Goal: Information Seeking & Learning: Check status

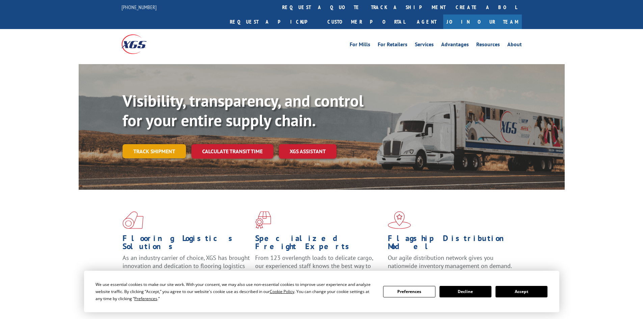
click at [128, 144] on link "Track shipment" at bounding box center [154, 151] width 63 height 14
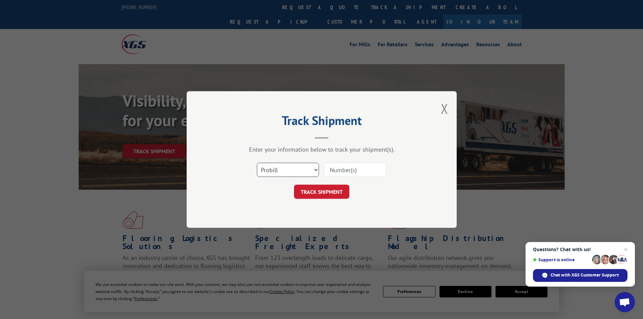
click at [297, 165] on select "Select category... Probill BOL PO" at bounding box center [288, 170] width 62 height 14
select select "bol"
click at [257, 163] on select "Select category... Probill BOL PO" at bounding box center [288, 170] width 62 height 14
click at [351, 167] on input at bounding box center [355, 170] width 62 height 14
paste input "6022753"
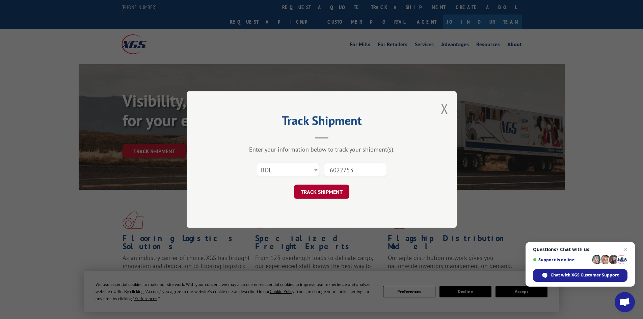
type input "6022753"
click at [317, 187] on button "TRACK SHIPMENT" at bounding box center [321, 192] width 55 height 14
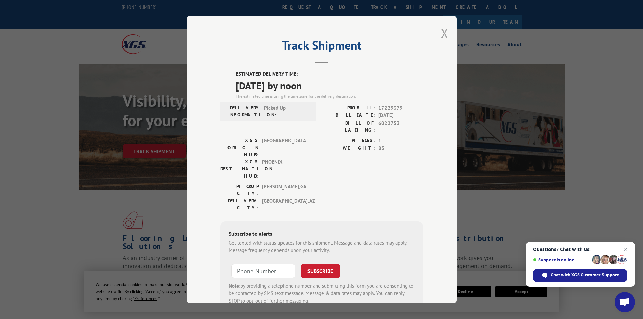
click at [442, 34] on button "Close modal" at bounding box center [444, 33] width 7 height 18
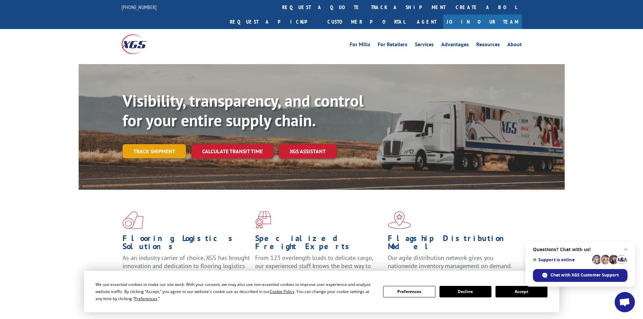
click at [161, 144] on link "Track shipment" at bounding box center [154, 151] width 63 height 14
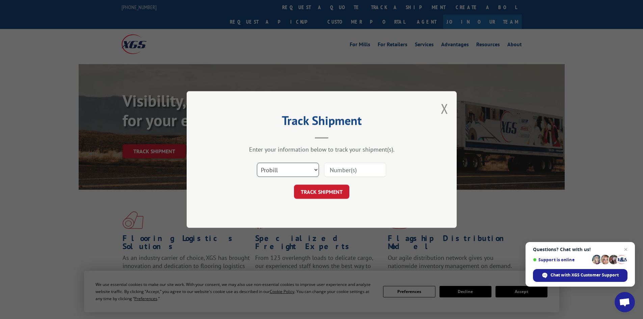
click at [299, 173] on select "Select category... Probill BOL PO" at bounding box center [288, 170] width 62 height 14
select select "bol"
click at [257, 163] on select "Select category... Probill BOL PO" at bounding box center [288, 170] width 62 height 14
click at [337, 172] on input at bounding box center [355, 170] width 62 height 14
paste input "6021726"
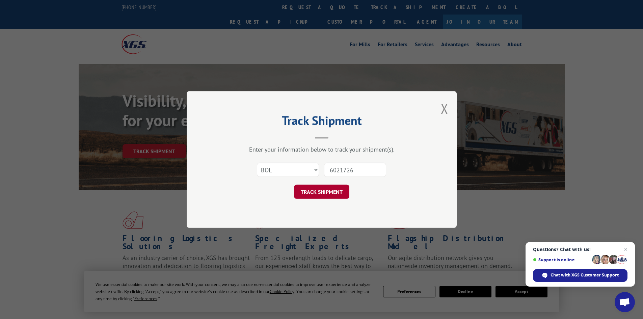
type input "6021726"
click at [311, 195] on button "TRACK SHIPMENT" at bounding box center [321, 192] width 55 height 14
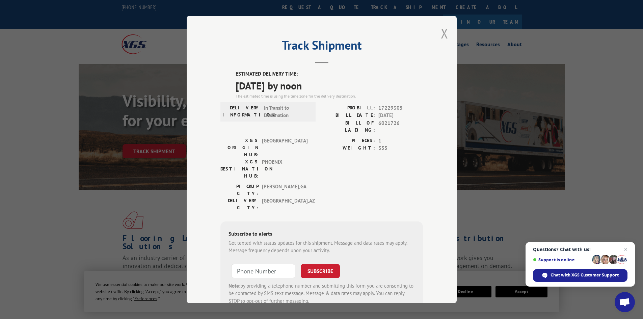
click at [444, 31] on button "Close modal" at bounding box center [444, 33] width 7 height 18
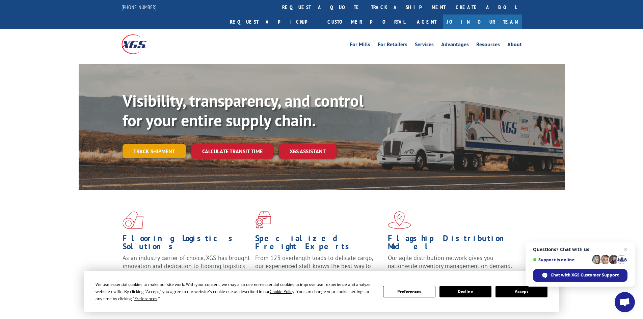
click at [139, 144] on link "Track shipment" at bounding box center [154, 151] width 63 height 14
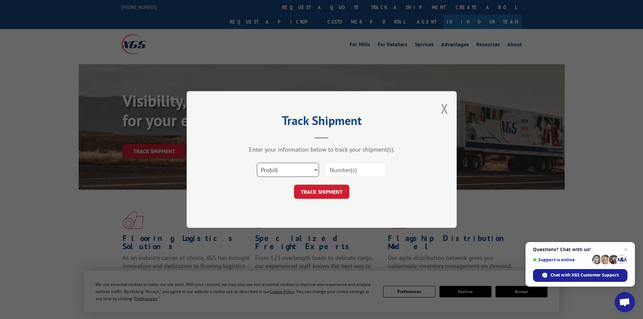
click at [279, 168] on select "Select category... Probill BOL PO" at bounding box center [288, 170] width 62 height 14
select select "bol"
click at [257, 163] on select "Select category... Probill BOL PO" at bounding box center [288, 170] width 62 height 14
paste input "5195178"
type input "5195178"
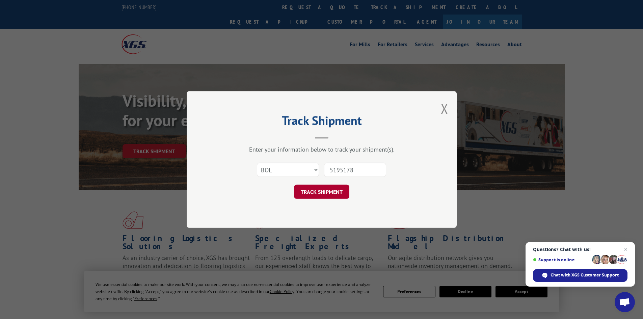
click at [320, 191] on button "TRACK SHIPMENT" at bounding box center [321, 192] width 55 height 14
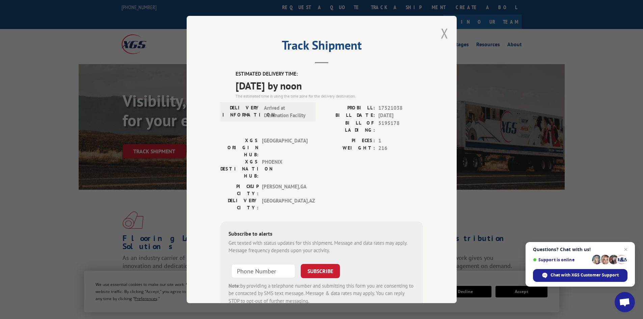
click at [441, 32] on button "Close modal" at bounding box center [444, 33] width 7 height 18
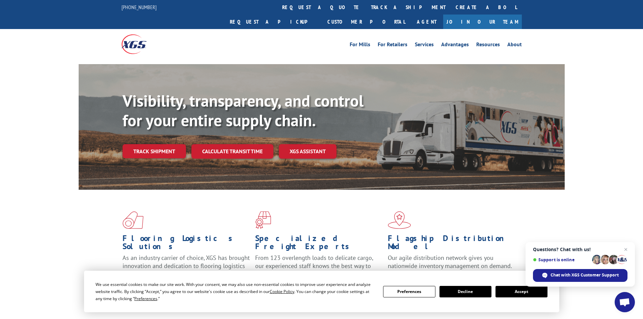
click at [155, 144] on link "Track shipment" at bounding box center [154, 151] width 63 height 14
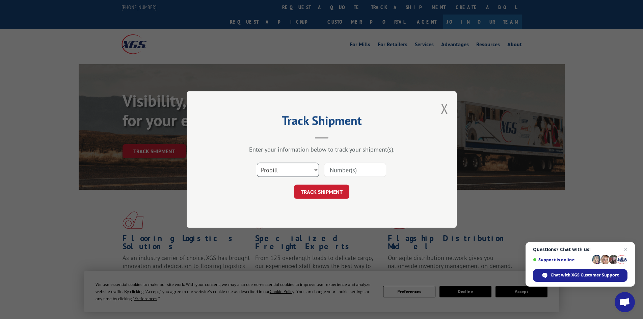
click at [273, 175] on select "Select category... Probill BOL PO" at bounding box center [288, 170] width 62 height 14
select select "bol"
click at [257, 163] on select "Select category... Probill BOL PO" at bounding box center [288, 170] width 62 height 14
paste input "5211850"
type input "5211850"
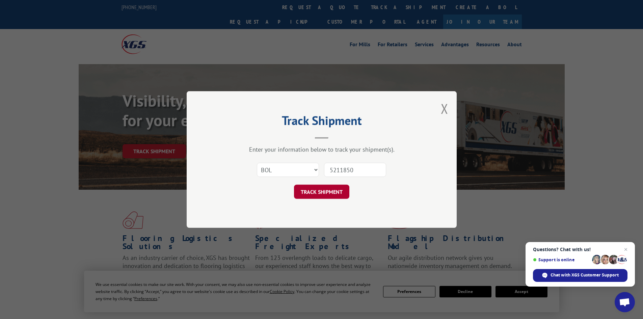
click at [320, 189] on button "TRACK SHIPMENT" at bounding box center [321, 192] width 55 height 14
